Goal: Find specific page/section: Find specific page/section

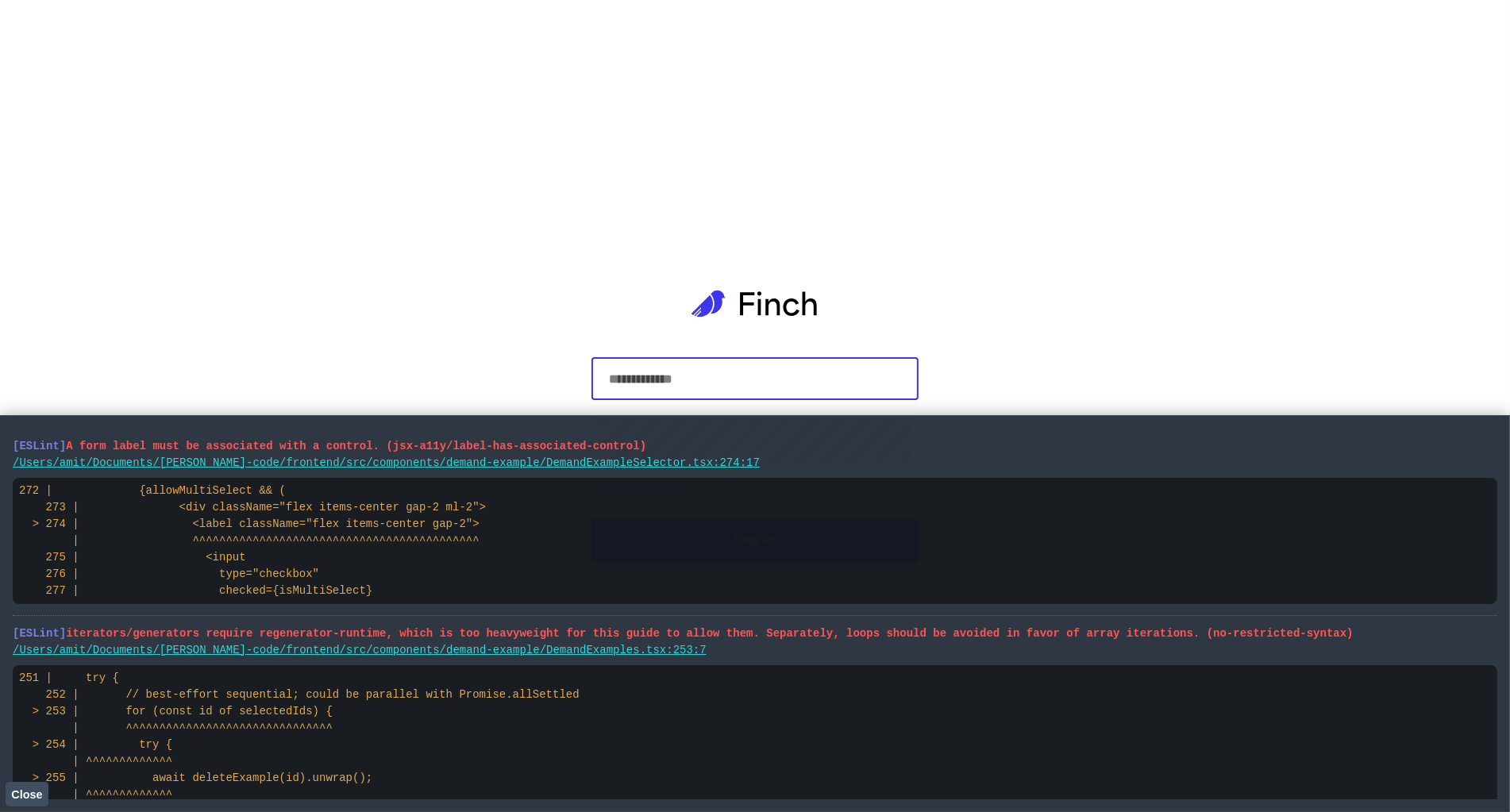
type input "**********"
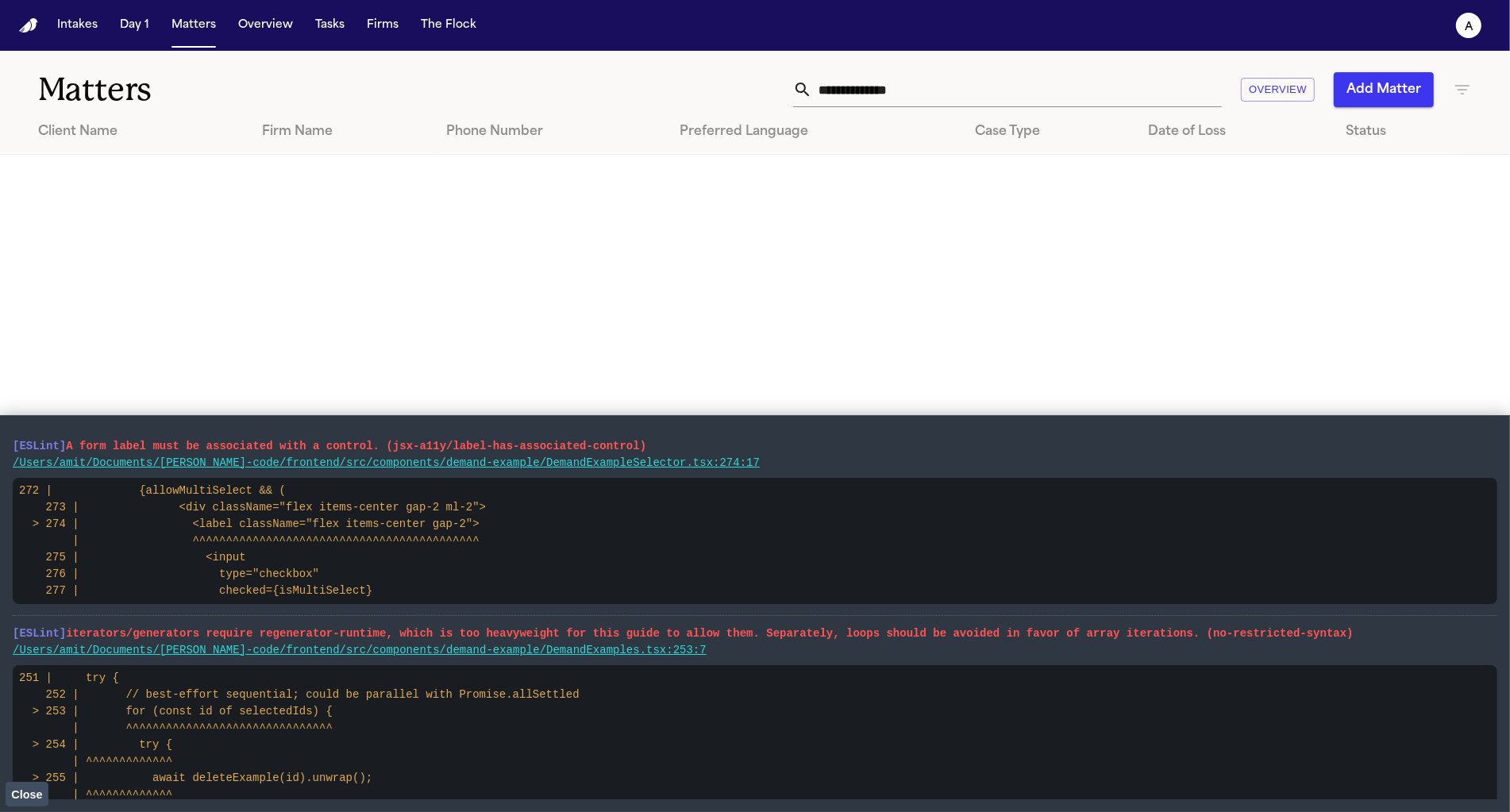
click at [33, 786] on button "Close" at bounding box center [26, 793] width 43 height 23
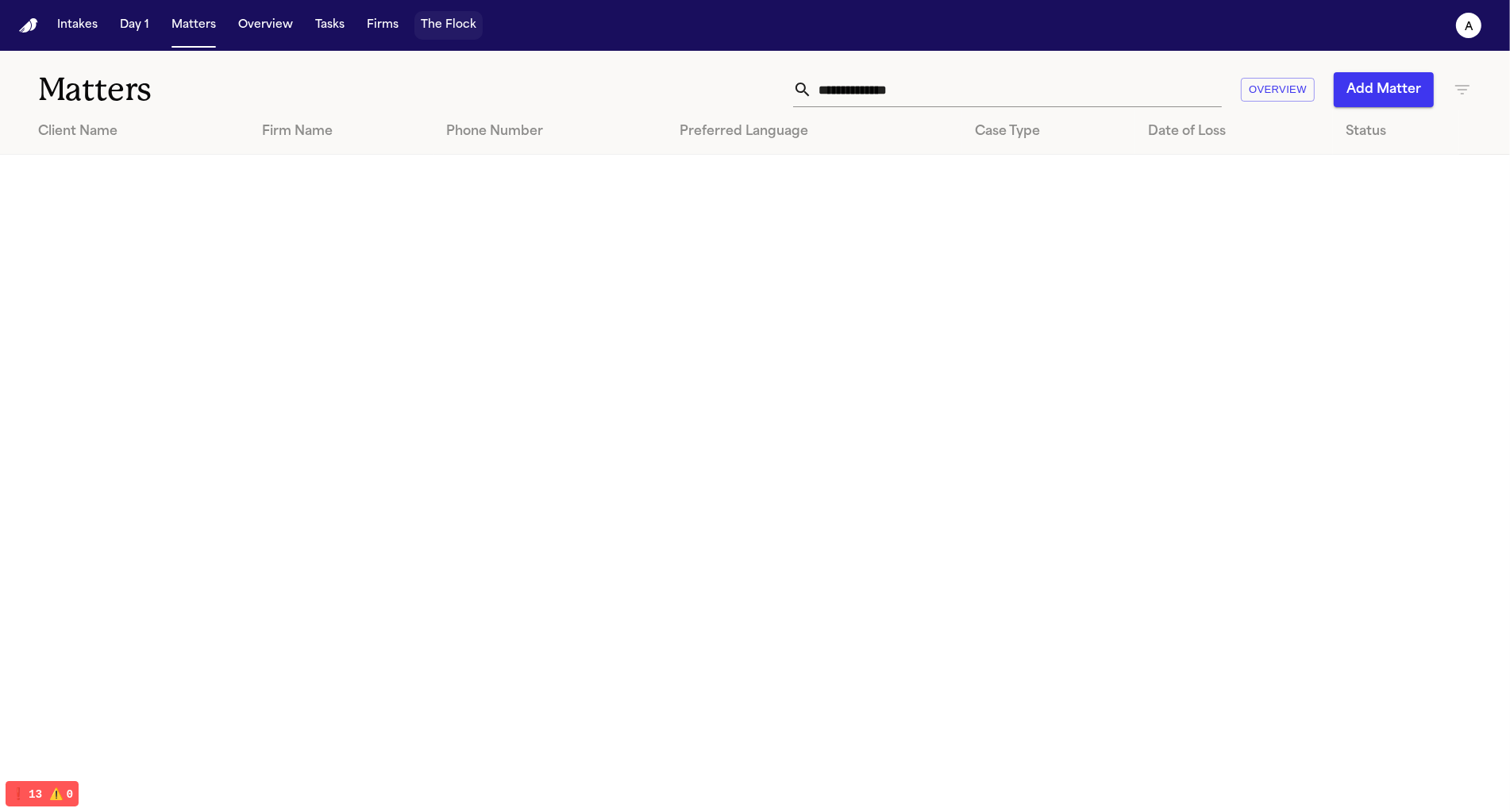
click at [455, 21] on button "The Flock" at bounding box center [449, 25] width 69 height 29
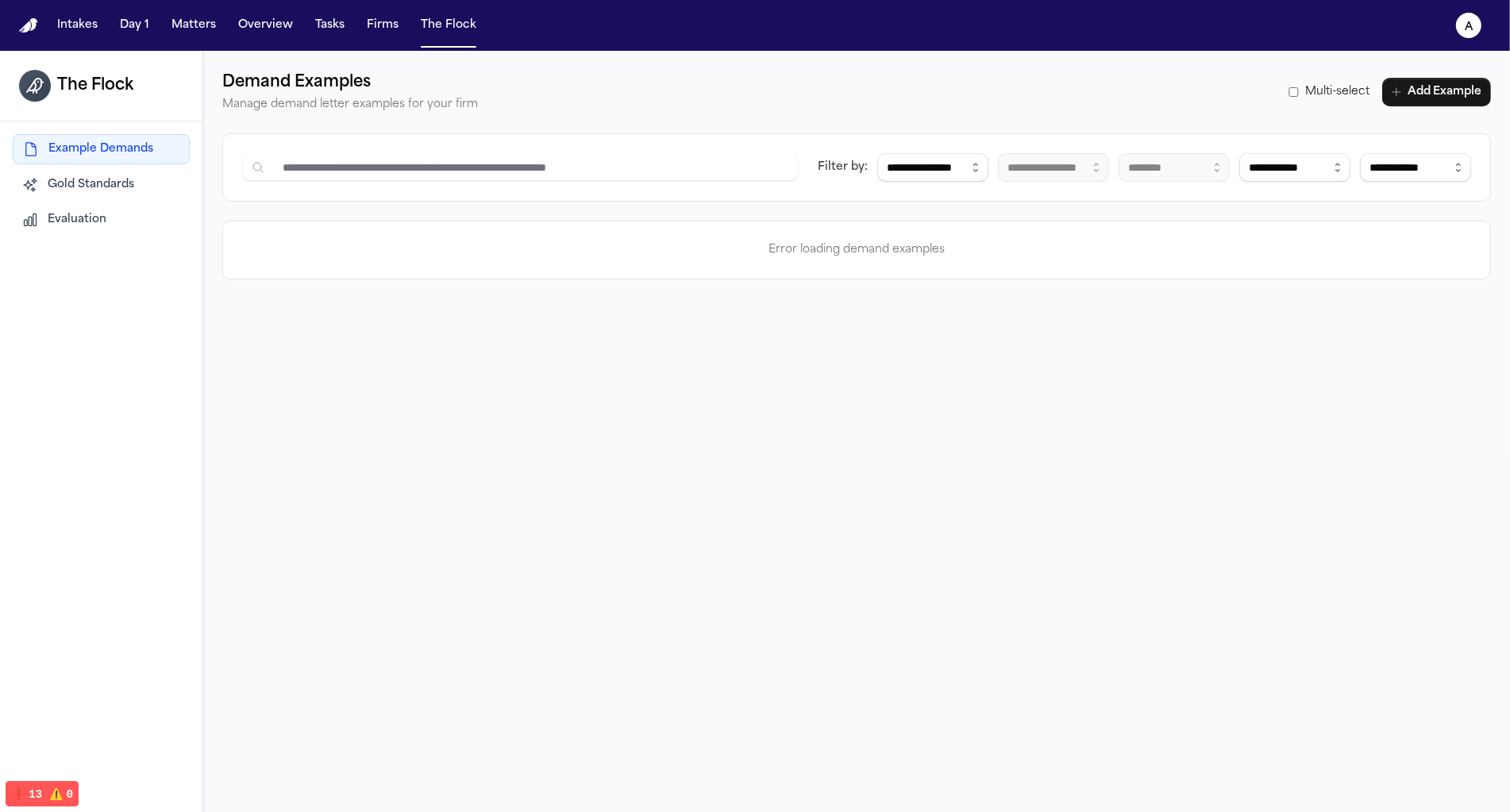
click at [82, 214] on span "Evaluation" at bounding box center [77, 219] width 59 height 16
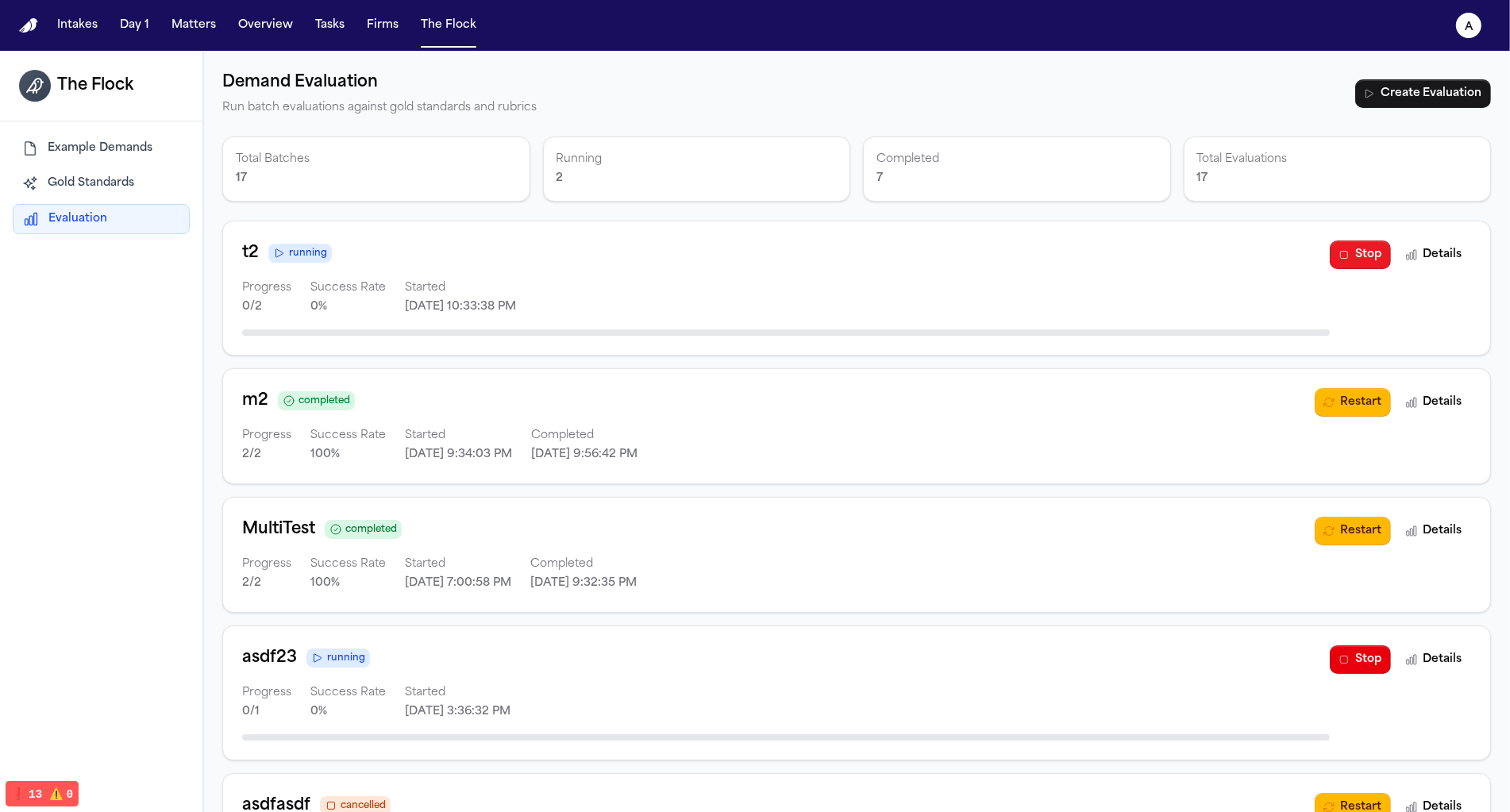
click at [1361, 255] on button "Stop" at bounding box center [1361, 254] width 61 height 29
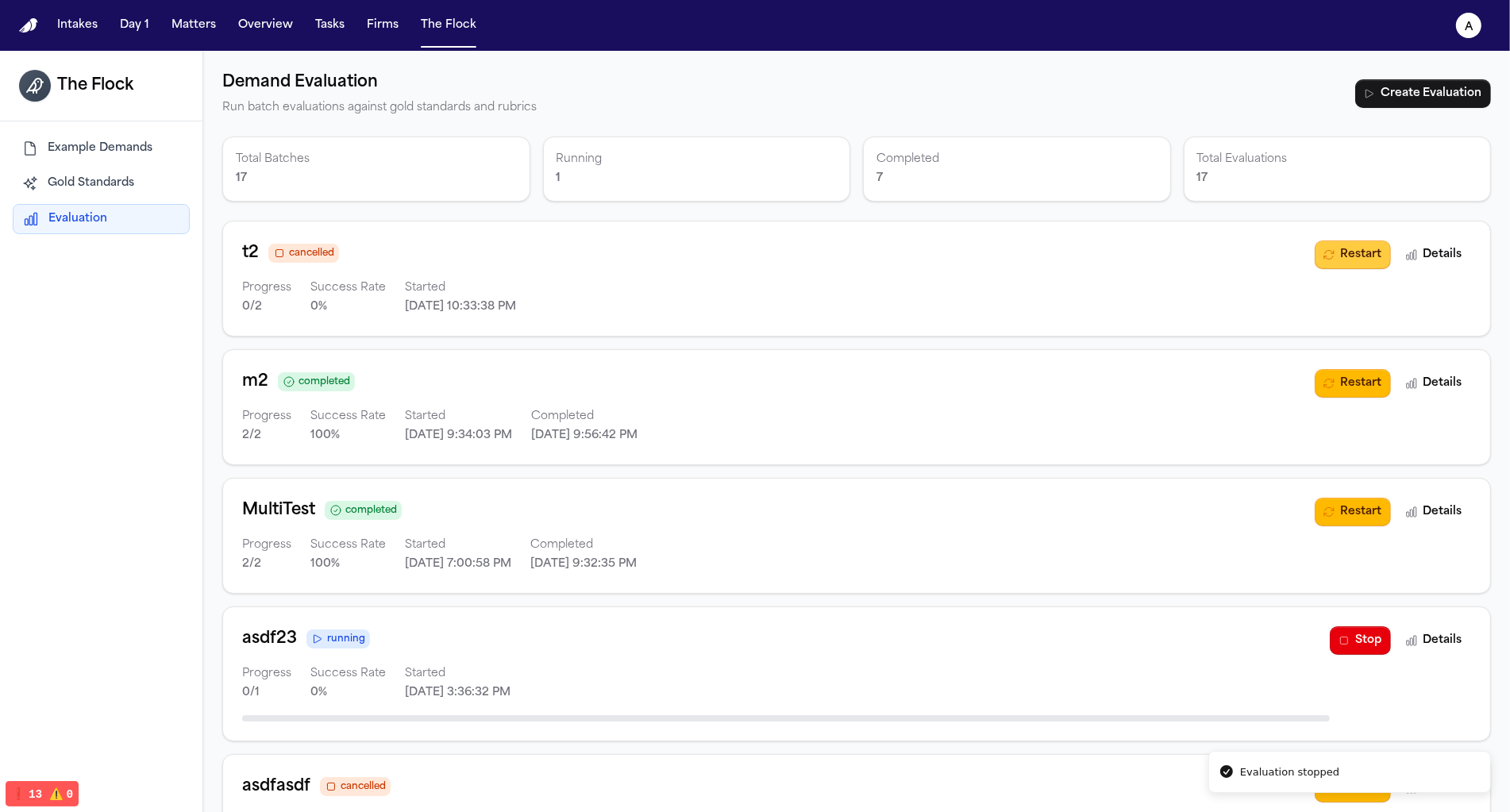
click at [1361, 255] on button "Restart" at bounding box center [1353, 254] width 76 height 29
click at [1441, 259] on button "Details" at bounding box center [1434, 254] width 74 height 29
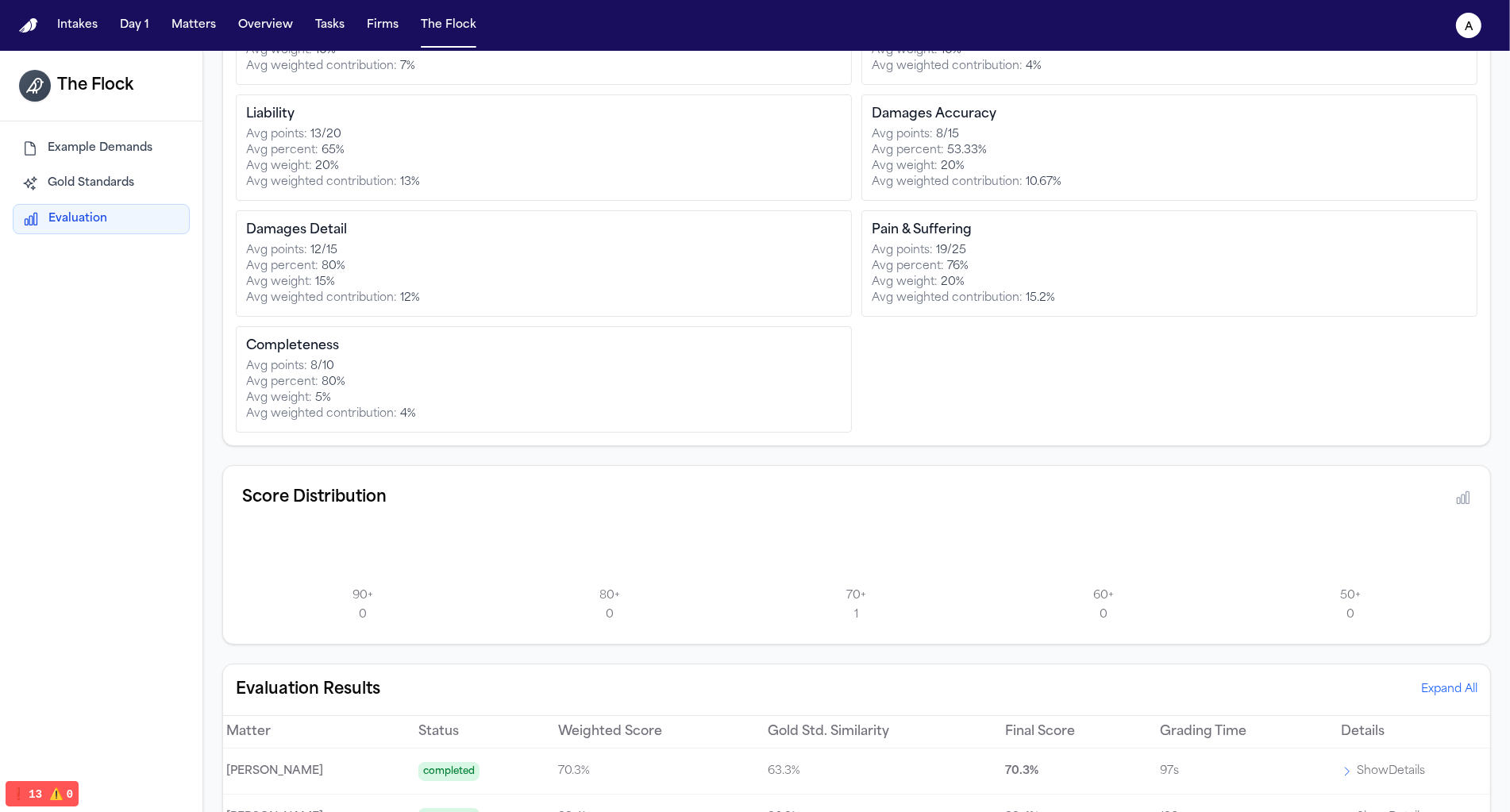
scroll to position [309, 0]
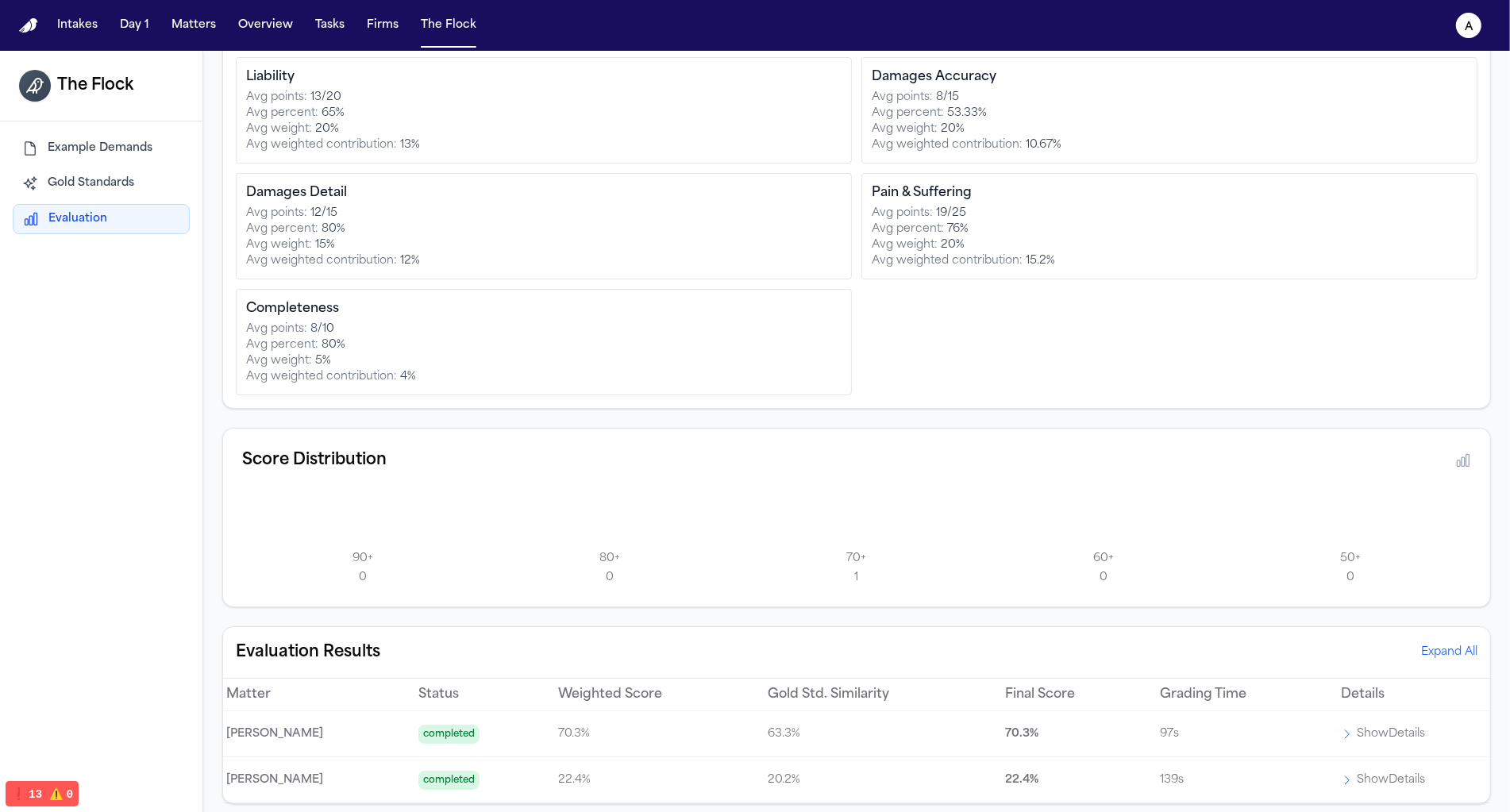
click at [1417, 779] on p "Show Details" at bounding box center [1391, 781] width 69 height 19
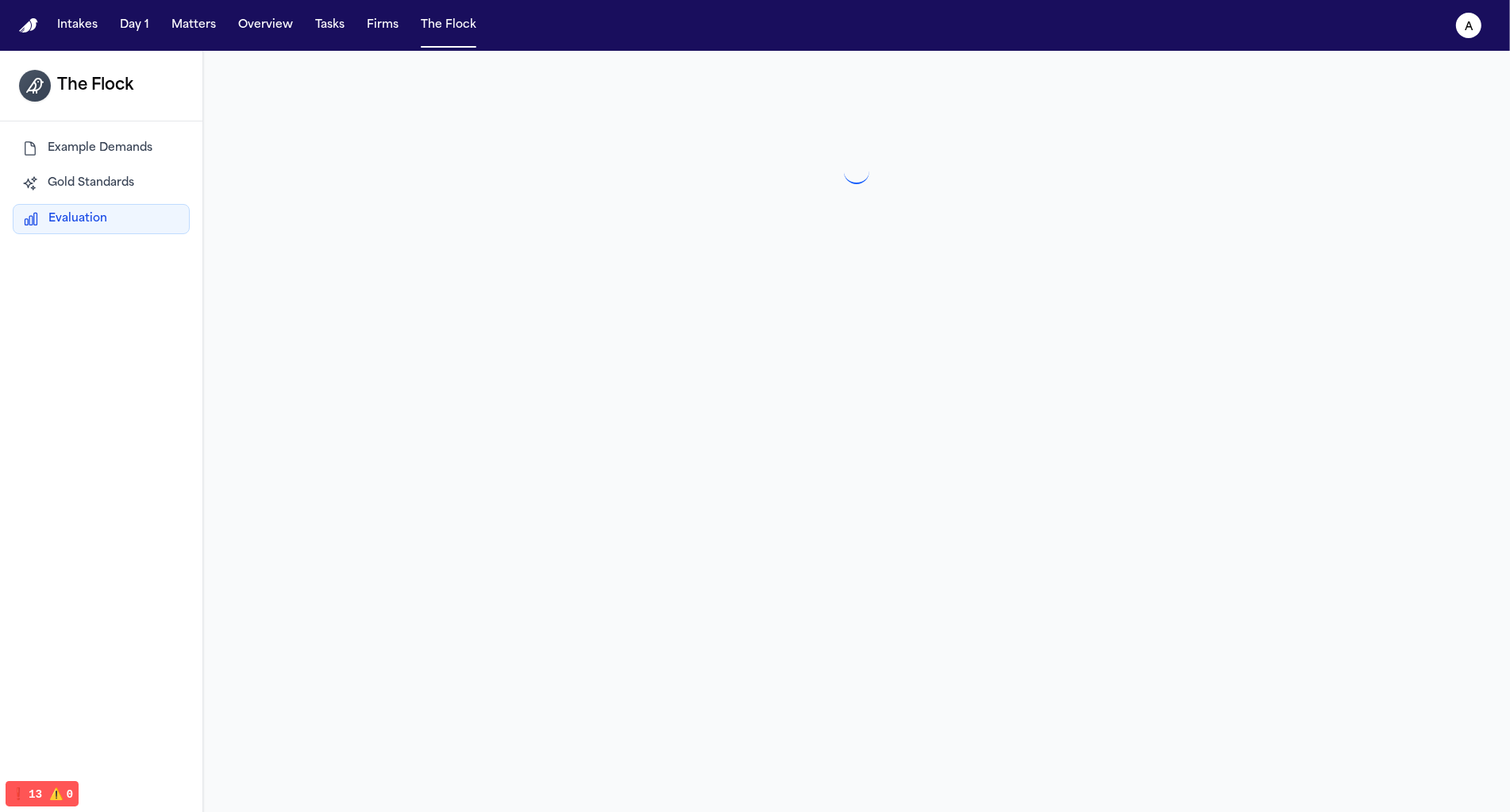
scroll to position [0, 0]
